Goal: Navigation & Orientation: Understand site structure

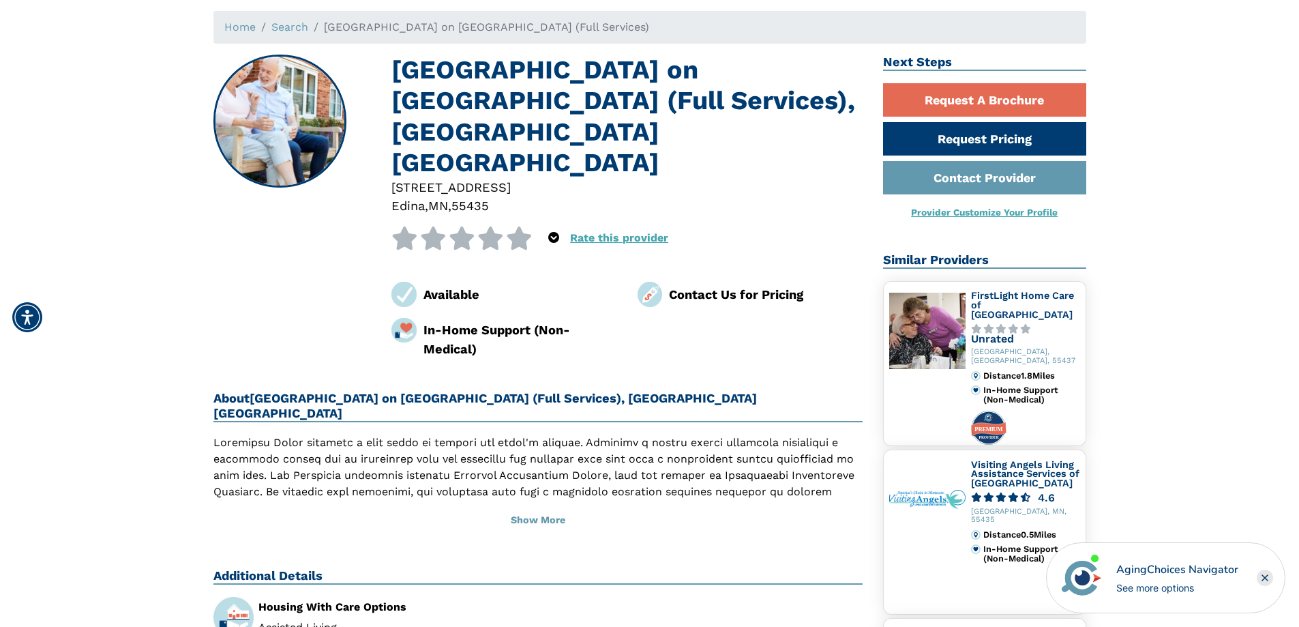
scroll to position [136, 0]
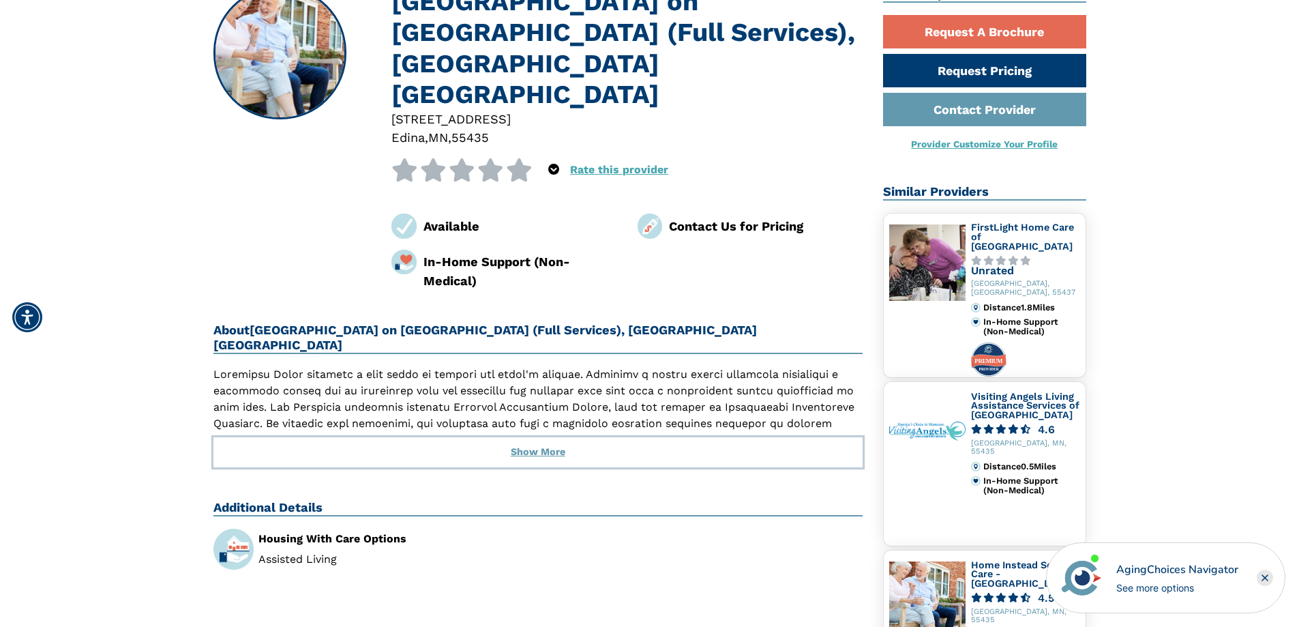
click at [540, 437] on button "Show More" at bounding box center [538, 452] width 650 height 30
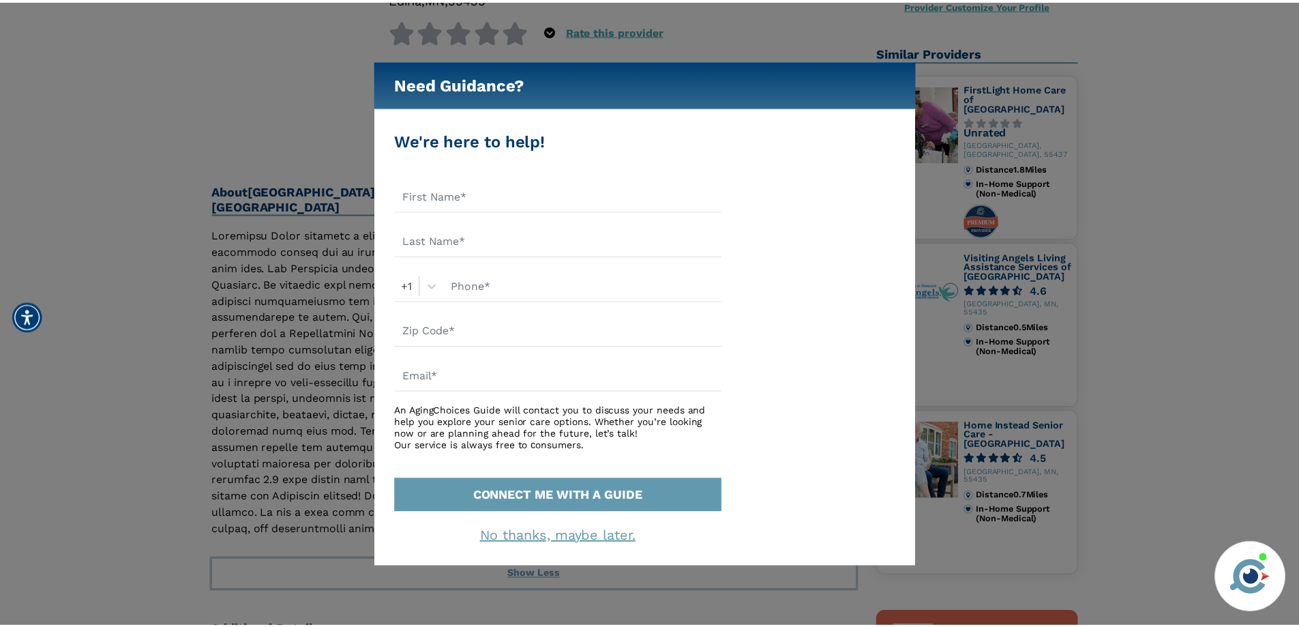
scroll to position [273, 0]
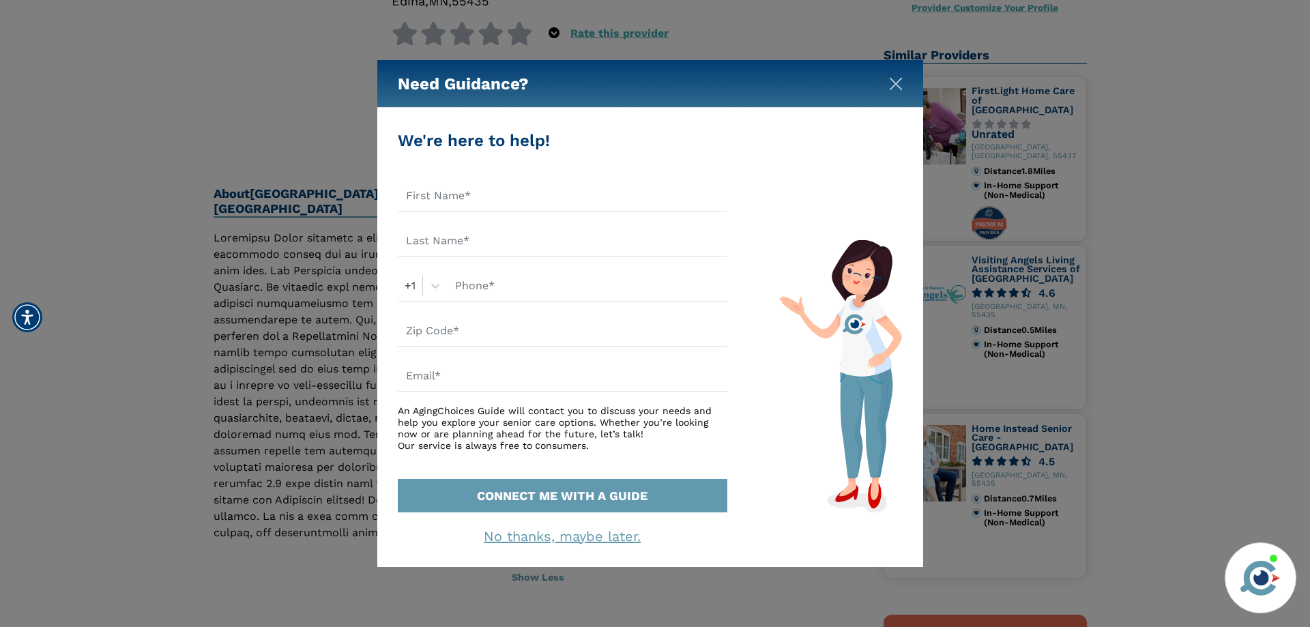
click at [895, 79] on img "Close" at bounding box center [896, 84] width 14 height 14
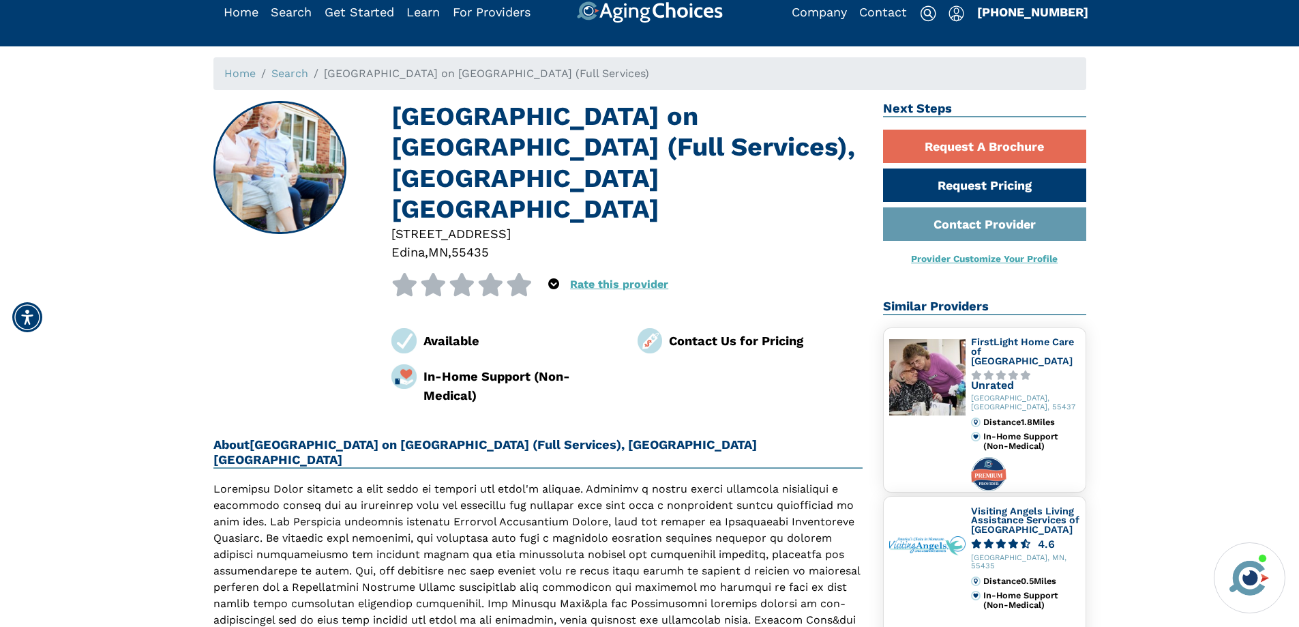
scroll to position [0, 0]
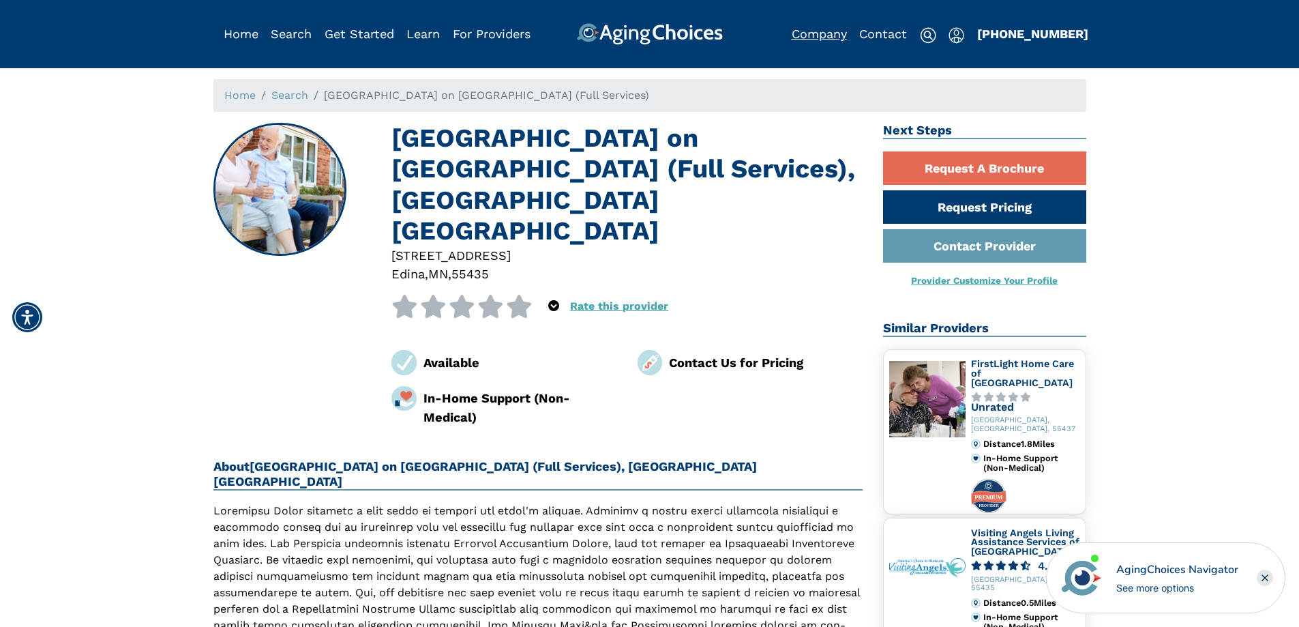
click at [836, 37] on link "Company" at bounding box center [819, 34] width 55 height 14
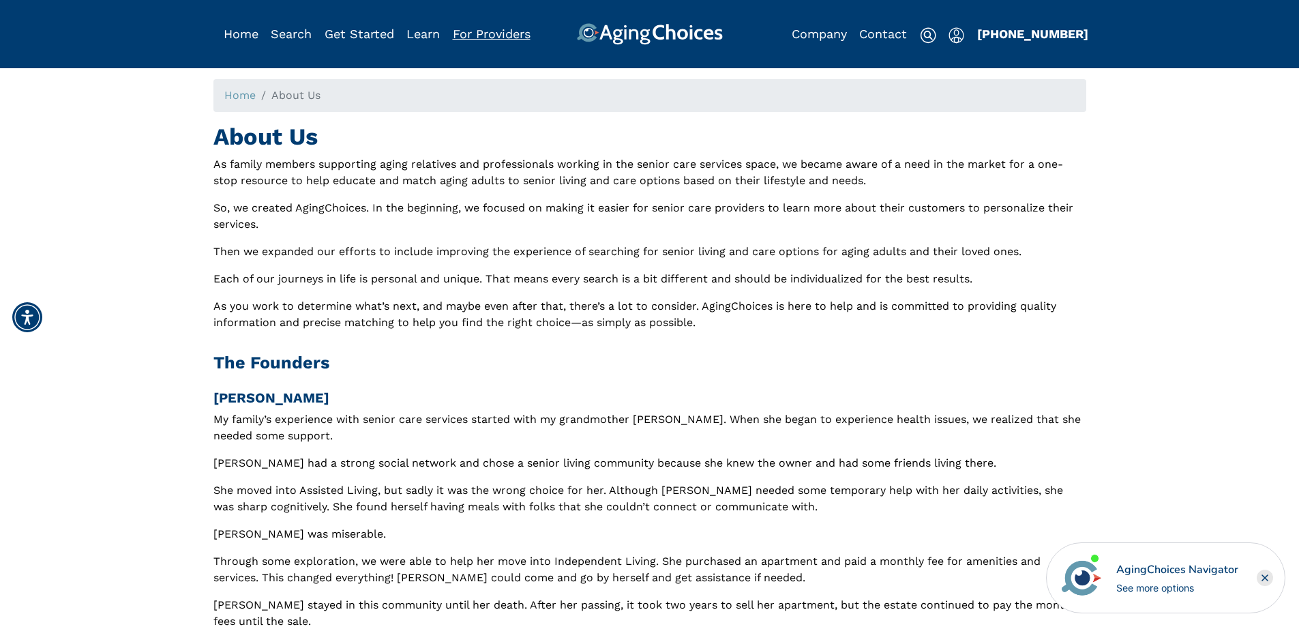
click at [503, 35] on link "For Providers" at bounding box center [492, 34] width 78 height 14
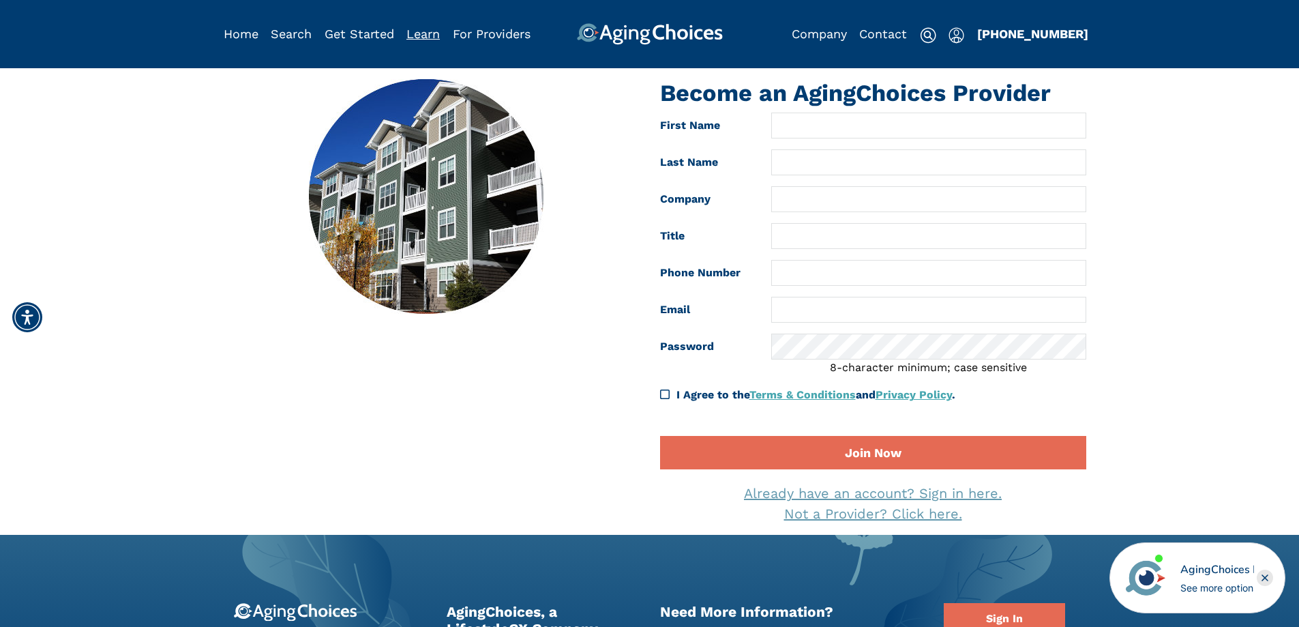
click at [434, 35] on link "Learn" at bounding box center [423, 34] width 33 height 14
